Goal: Transaction & Acquisition: Purchase product/service

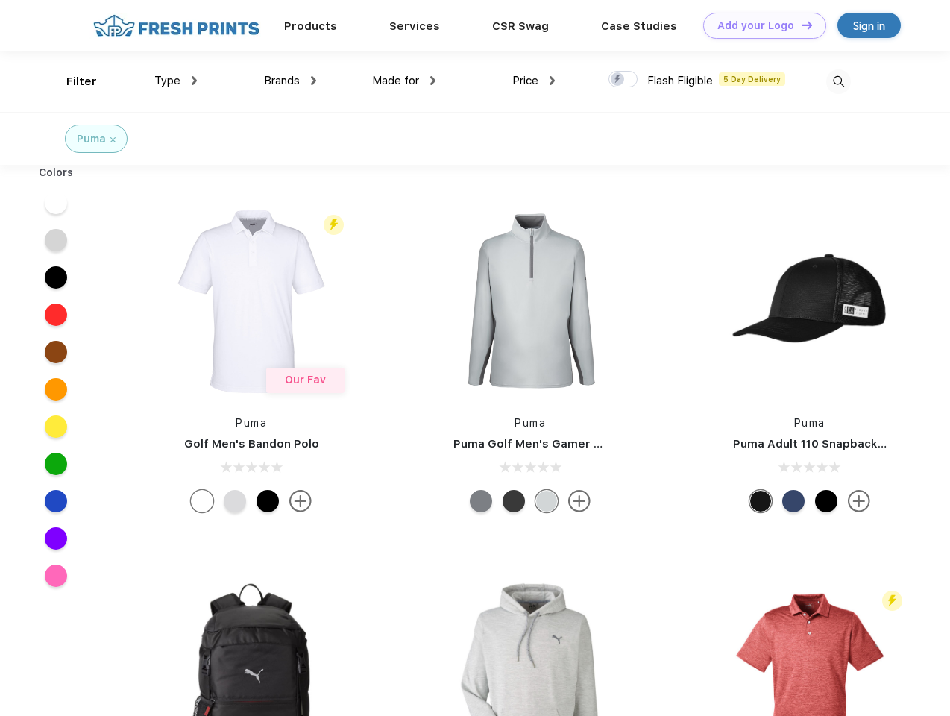
click at [759, 25] on link "Add your Logo Design Tool" at bounding box center [764, 26] width 123 height 26
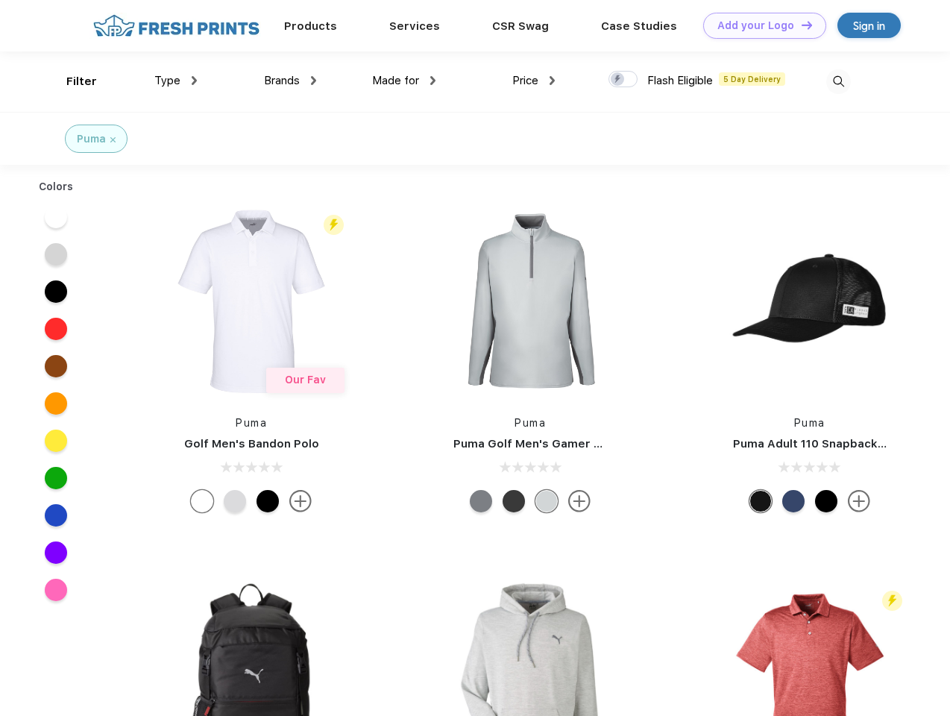
click at [0, 0] on div "Design Tool" at bounding box center [0, 0] width 0 height 0
click at [800, 25] on link "Add your Logo Design Tool" at bounding box center [764, 26] width 123 height 26
click at [72, 81] on div "Filter" at bounding box center [81, 81] width 31 height 17
click at [176, 81] on span "Type" at bounding box center [167, 80] width 26 height 13
click at [290, 81] on span "Brands" at bounding box center [282, 80] width 36 height 13
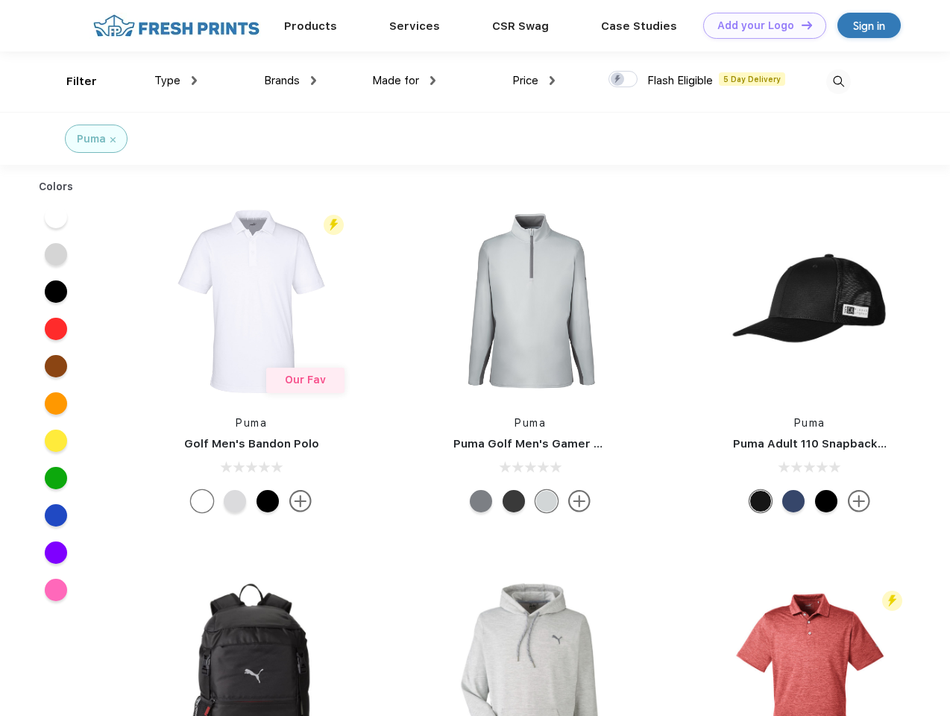
click at [404, 81] on span "Made for" at bounding box center [395, 80] width 47 height 13
click at [534, 81] on span "Price" at bounding box center [525, 80] width 26 height 13
click at [623, 80] on div at bounding box center [622, 79] width 29 height 16
click at [618, 80] on input "checkbox" at bounding box center [613, 75] width 10 height 10
click at [838, 81] on img at bounding box center [838, 81] width 25 height 25
